Goal: Transaction & Acquisition: Download file/media

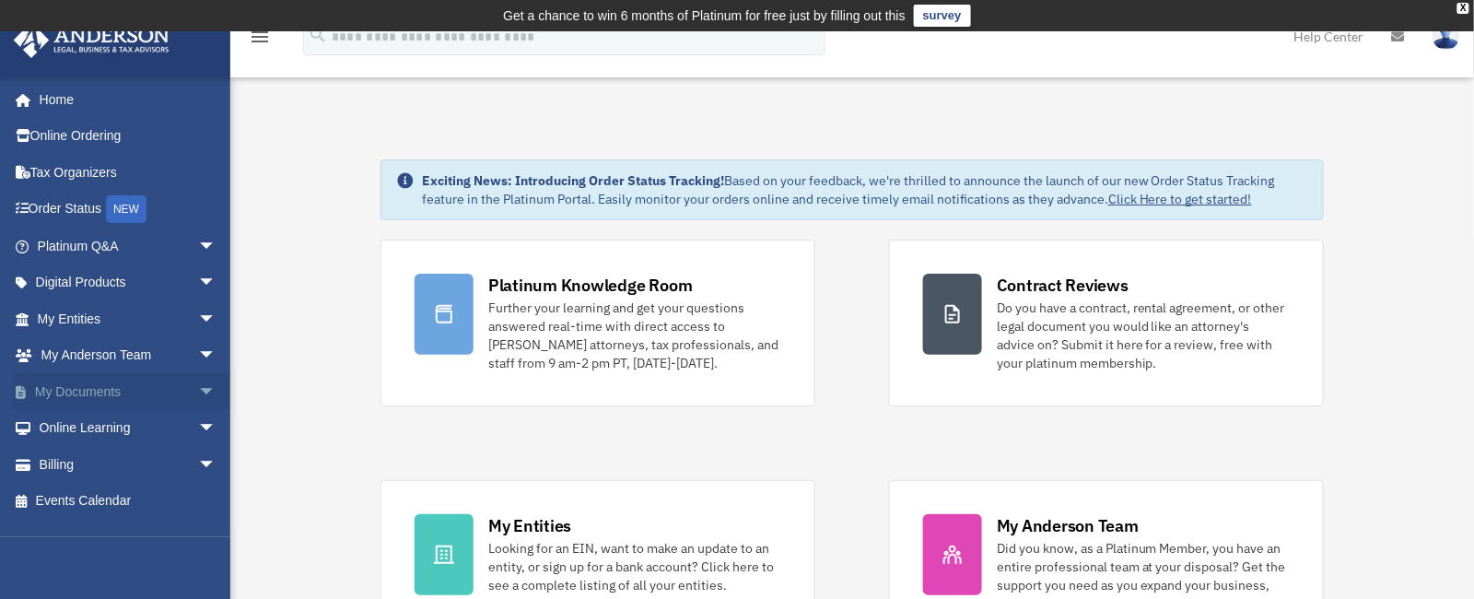
click at [85, 382] on link "My Documents arrow_drop_down" at bounding box center [128, 391] width 231 height 37
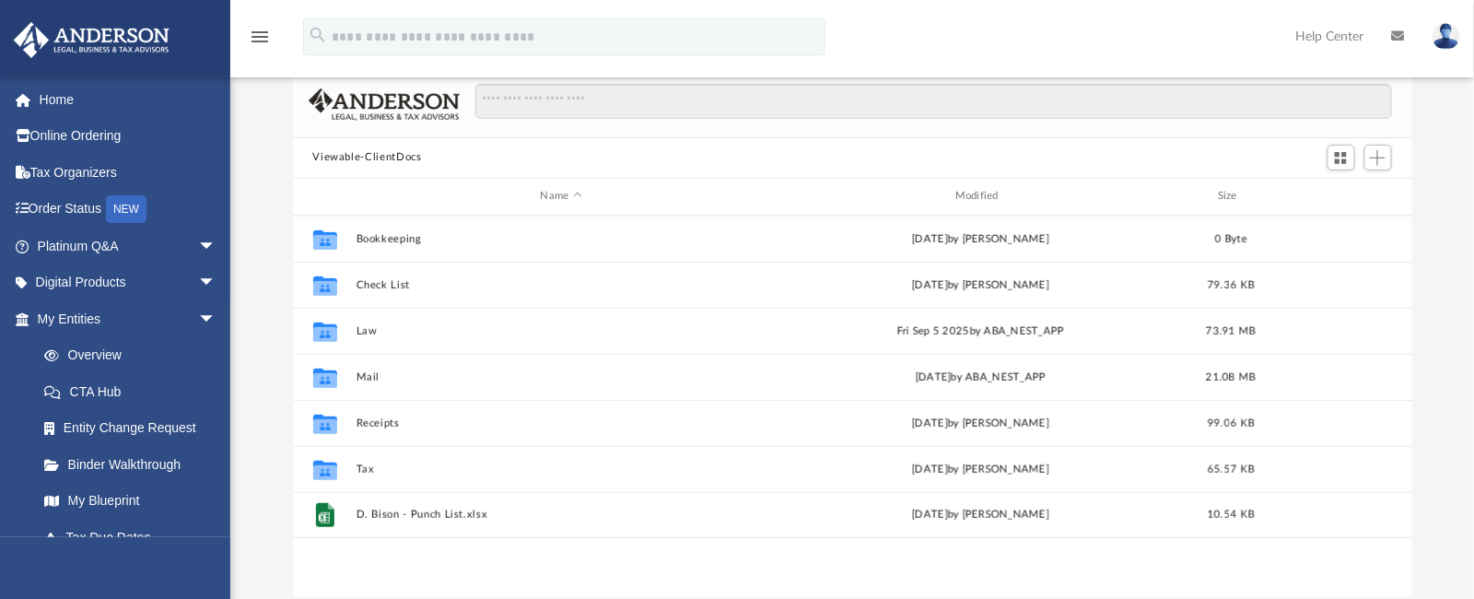
scroll to position [184, 0]
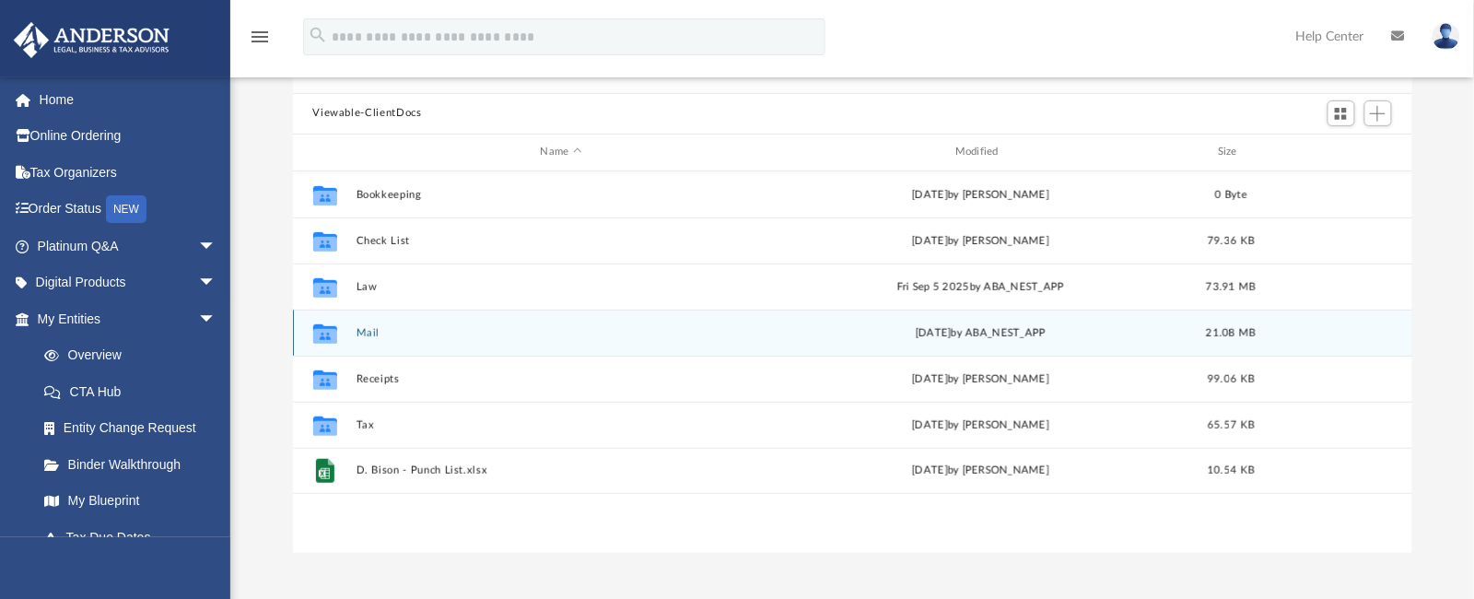
click at [371, 323] on div "Collaborated Folder Mail yesterday by ABA_NEST_APP 21.08 MB" at bounding box center [853, 333] width 1120 height 46
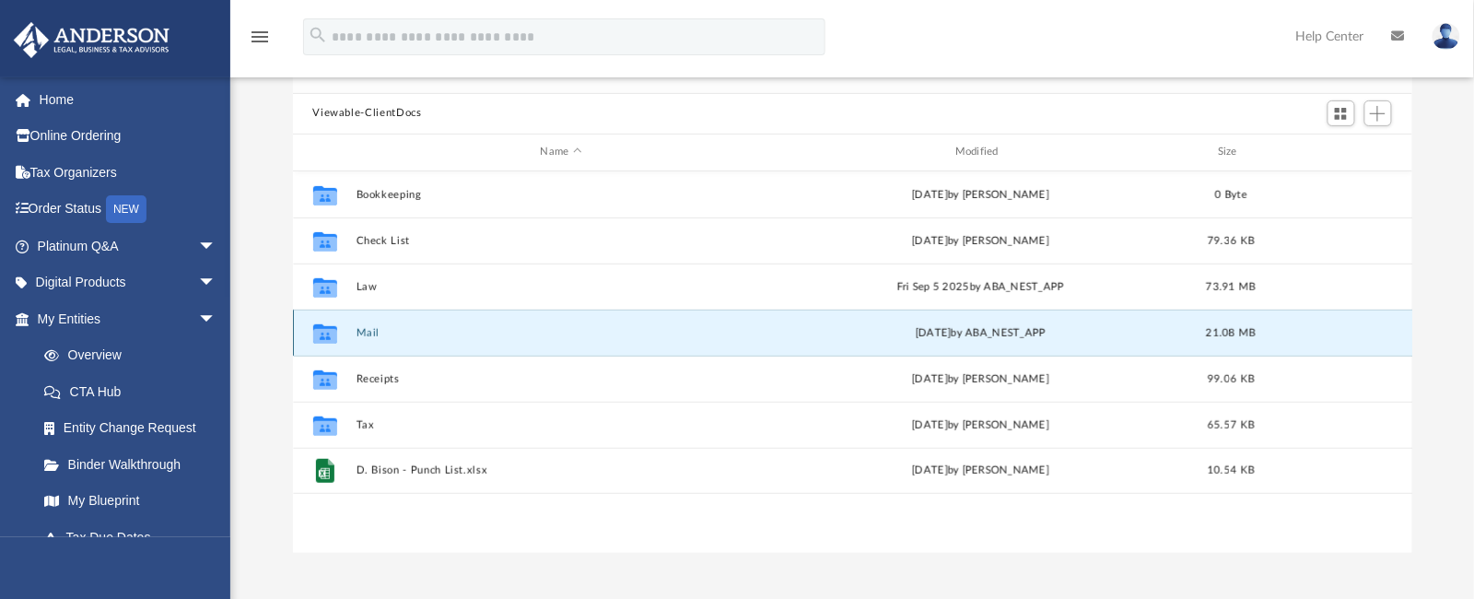
click at [369, 327] on button "Mail" at bounding box center [561, 332] width 411 height 12
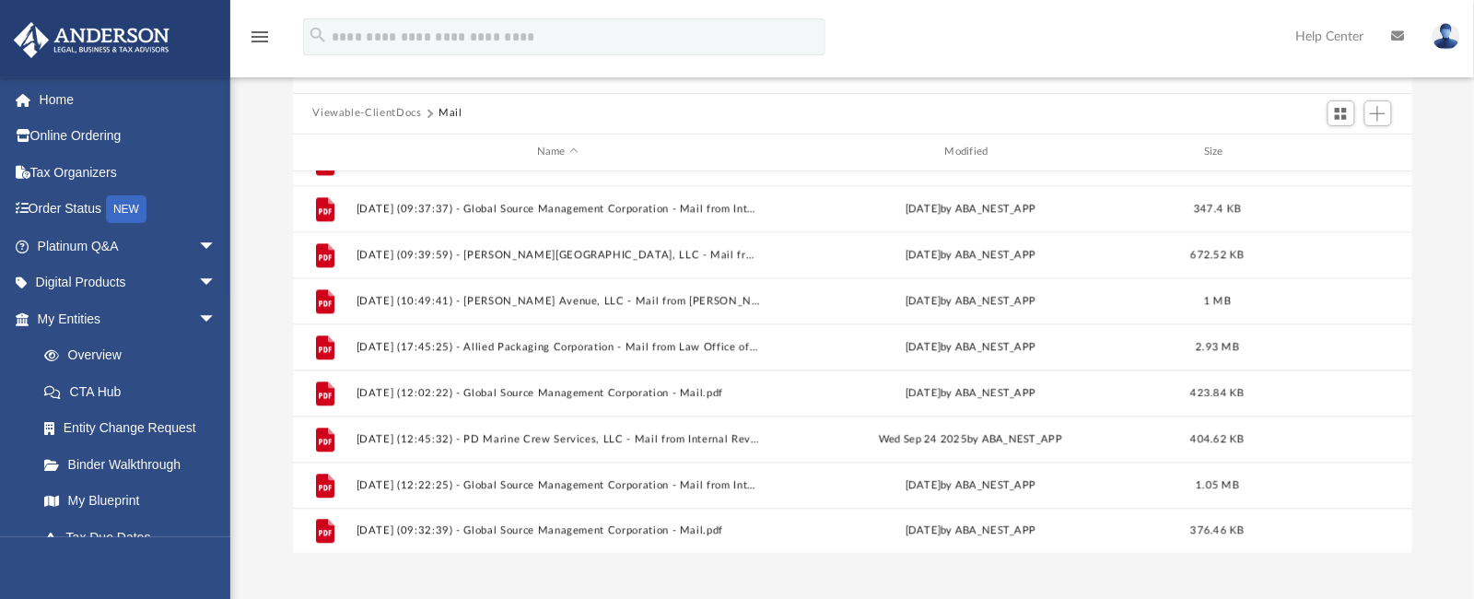
scroll to position [1414, 0]
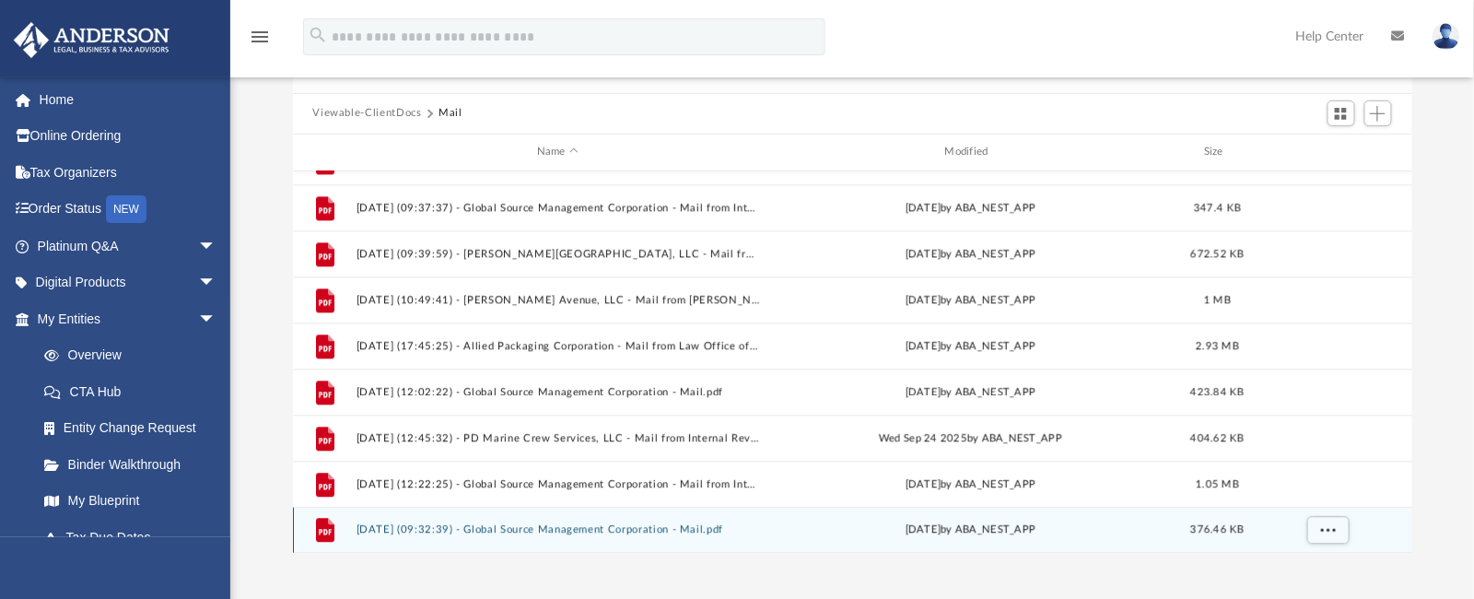
click at [489, 522] on div "File 2025.10.08 (09:32:39) - Global Source Management Corporation - Mail.pdf ye…" at bounding box center [853, 531] width 1120 height 46
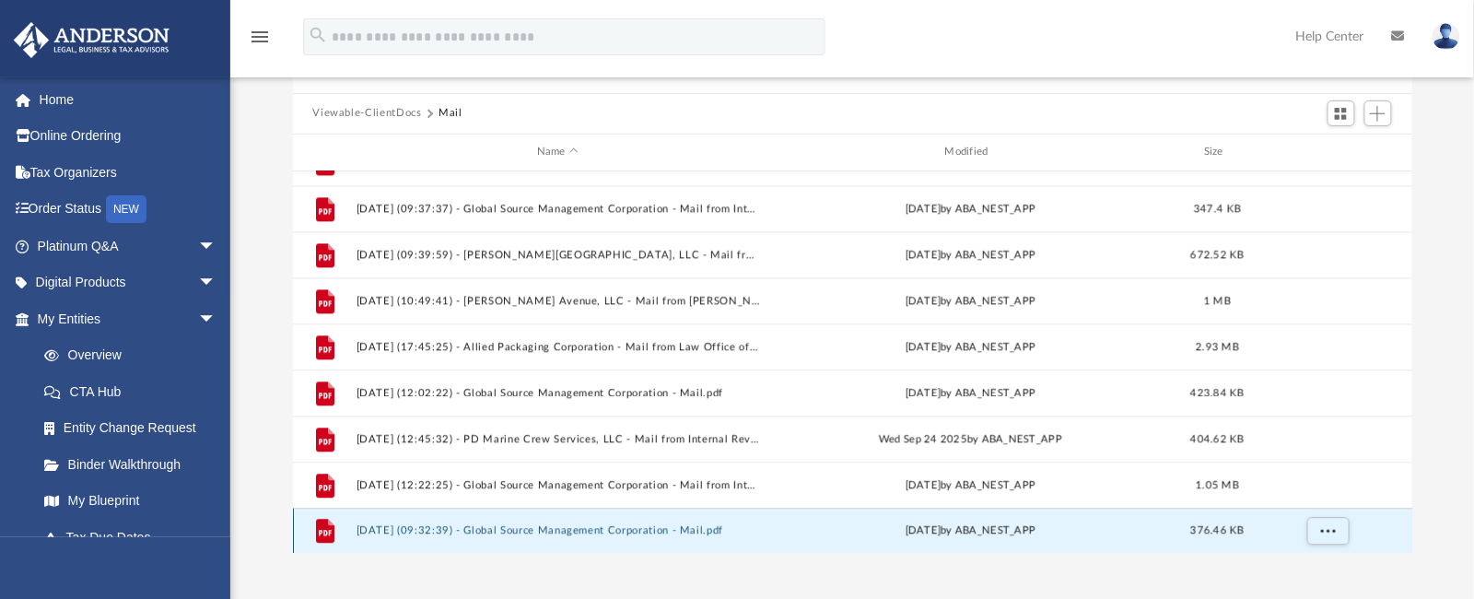
click at [489, 528] on button "2025.10.08 (09:32:39) - Global Source Management Corporation - Mail.pdf" at bounding box center [558, 531] width 404 height 12
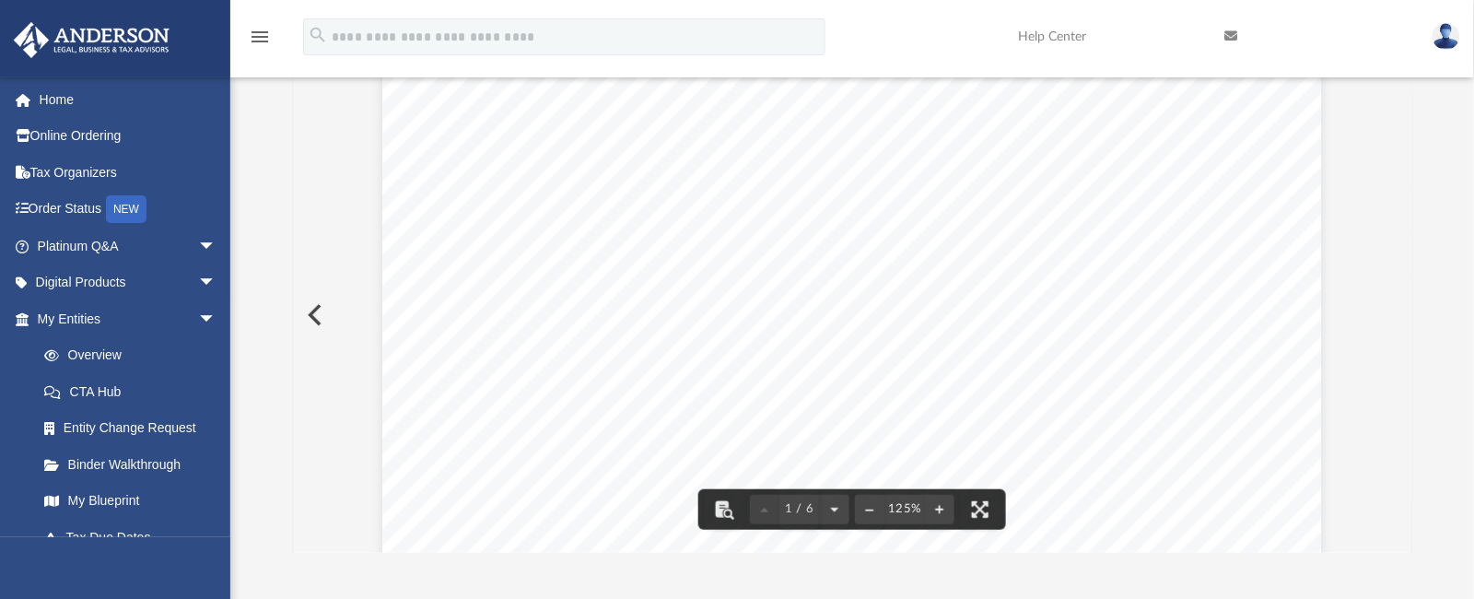
scroll to position [184, 0]
click at [1232, 36] on icon at bounding box center [1231, 35] width 13 height 13
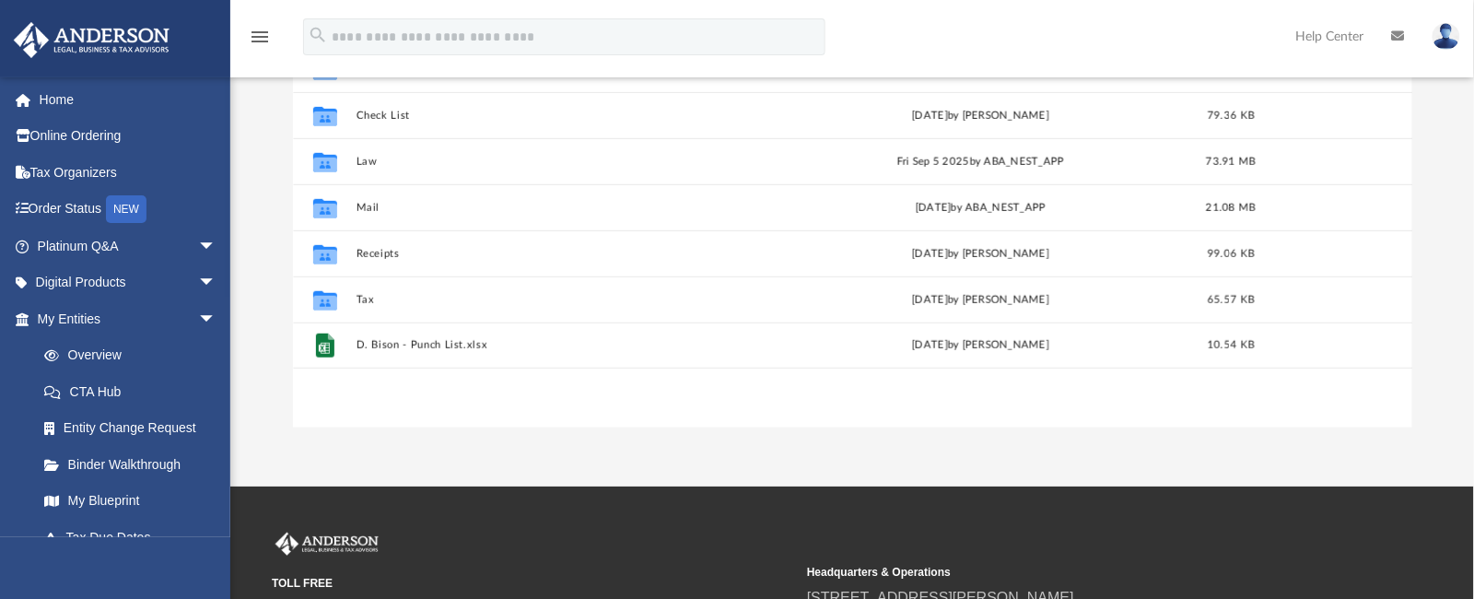
scroll to position [399, 0]
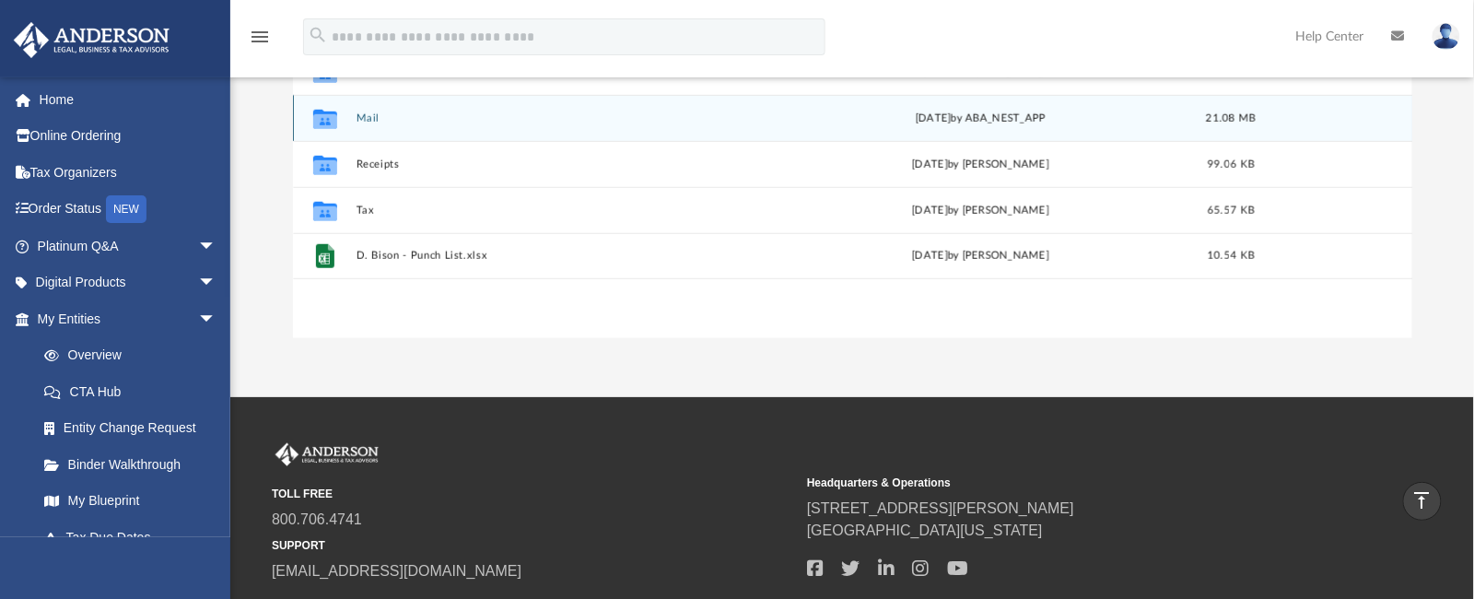
click at [369, 116] on button "Mail" at bounding box center [561, 117] width 411 height 12
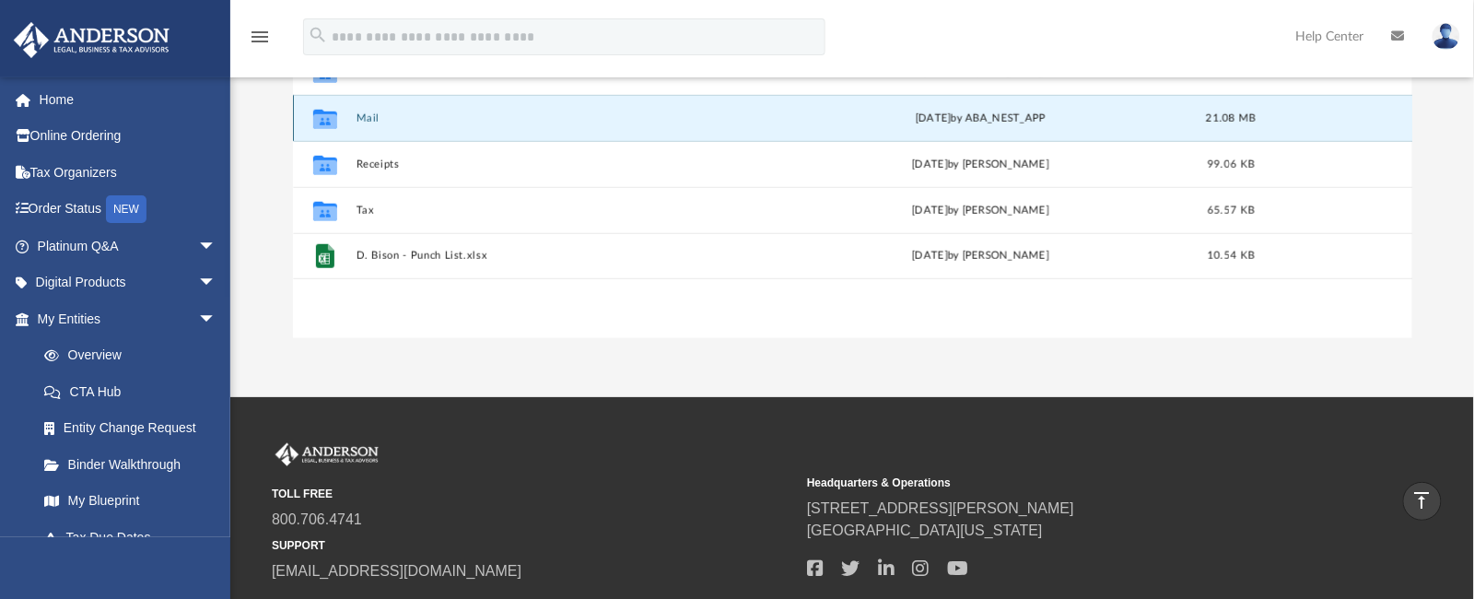
click at [324, 114] on icon "grid" at bounding box center [324, 120] width 24 height 15
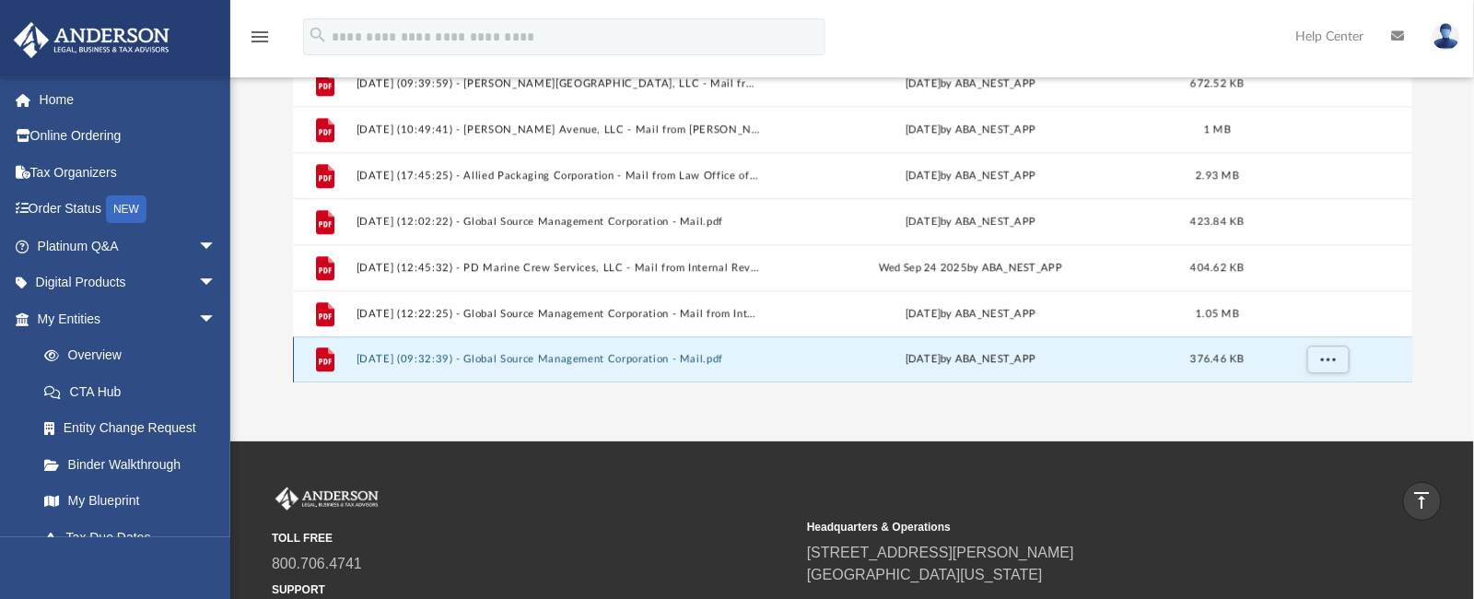
scroll to position [1413, 0]
click at [509, 356] on div "File 2024.10.17 (16:49:28) - Global Source Management Corporation - Mail from I…" at bounding box center [853, 192] width 1120 height 382
click at [1338, 361] on button "More options" at bounding box center [1327, 361] width 42 height 28
click at [1321, 317] on li "Download" at bounding box center [1310, 319] width 53 height 19
